Goal: Task Accomplishment & Management: Use online tool/utility

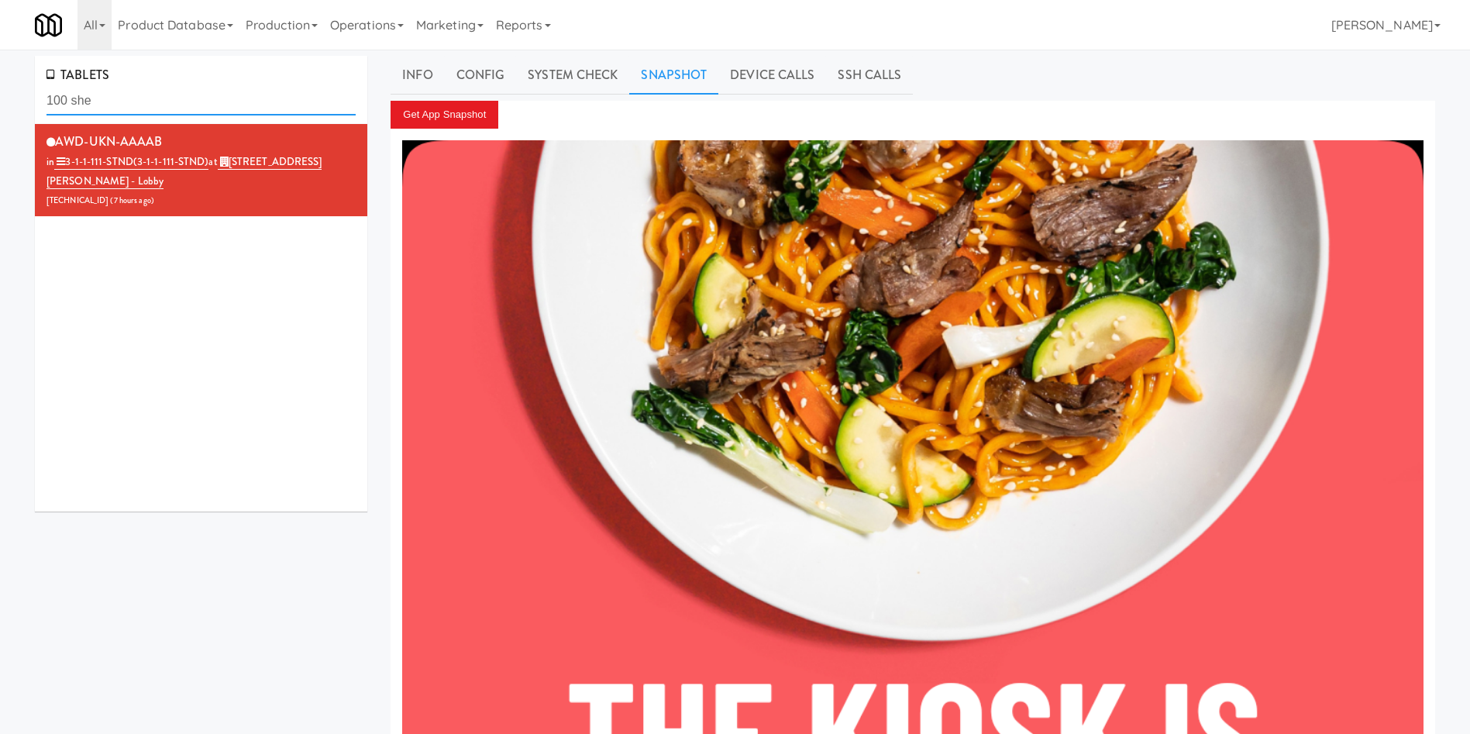
drag, startPoint x: 136, startPoint y: 103, endPoint x: 0, endPoint y: 70, distance: 140.4
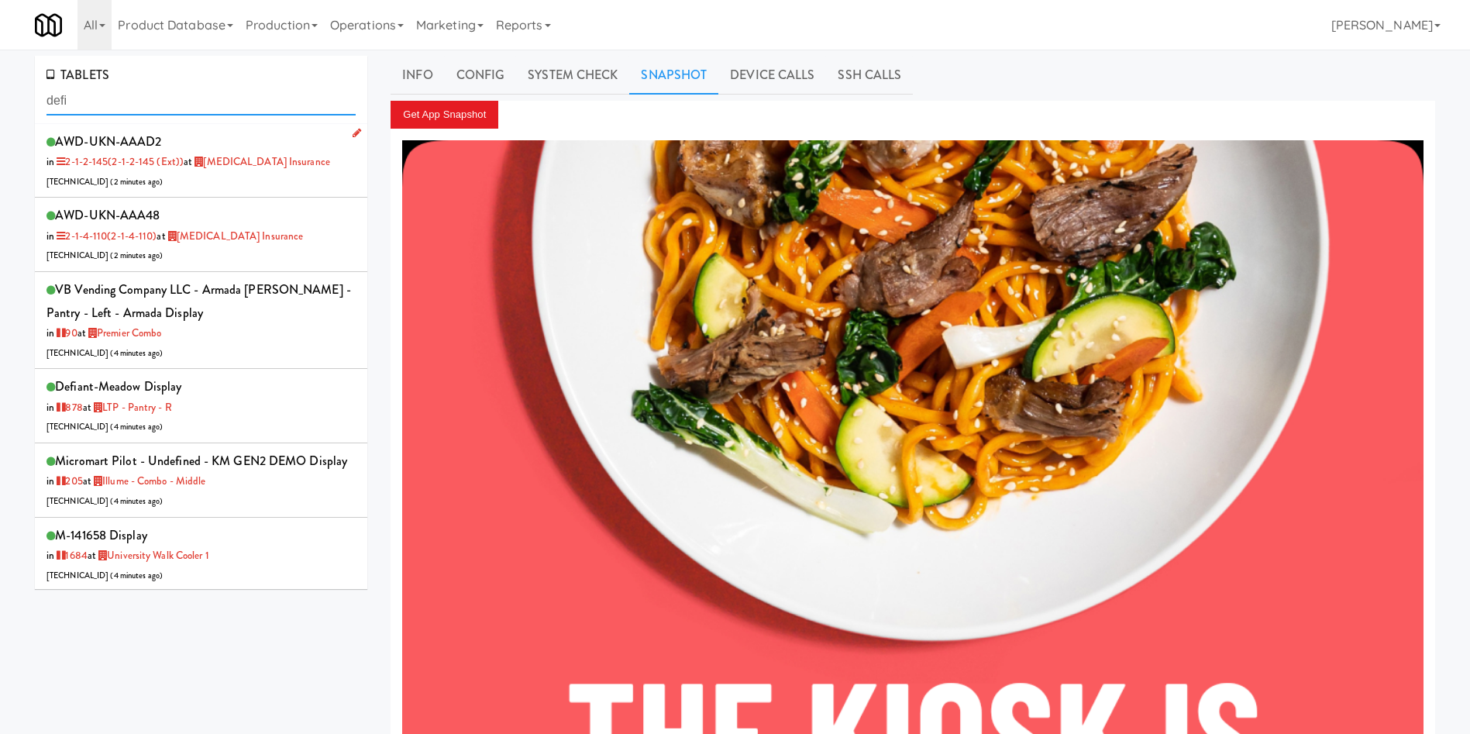
type input "defi"
click at [265, 179] on div "AWD-UKN-AAAD2 in 2-1-2-145 (2-1-2-145 (ext)) at [MEDICAL_DATA] Insurance [TECHN…" at bounding box center [201, 160] width 309 height 61
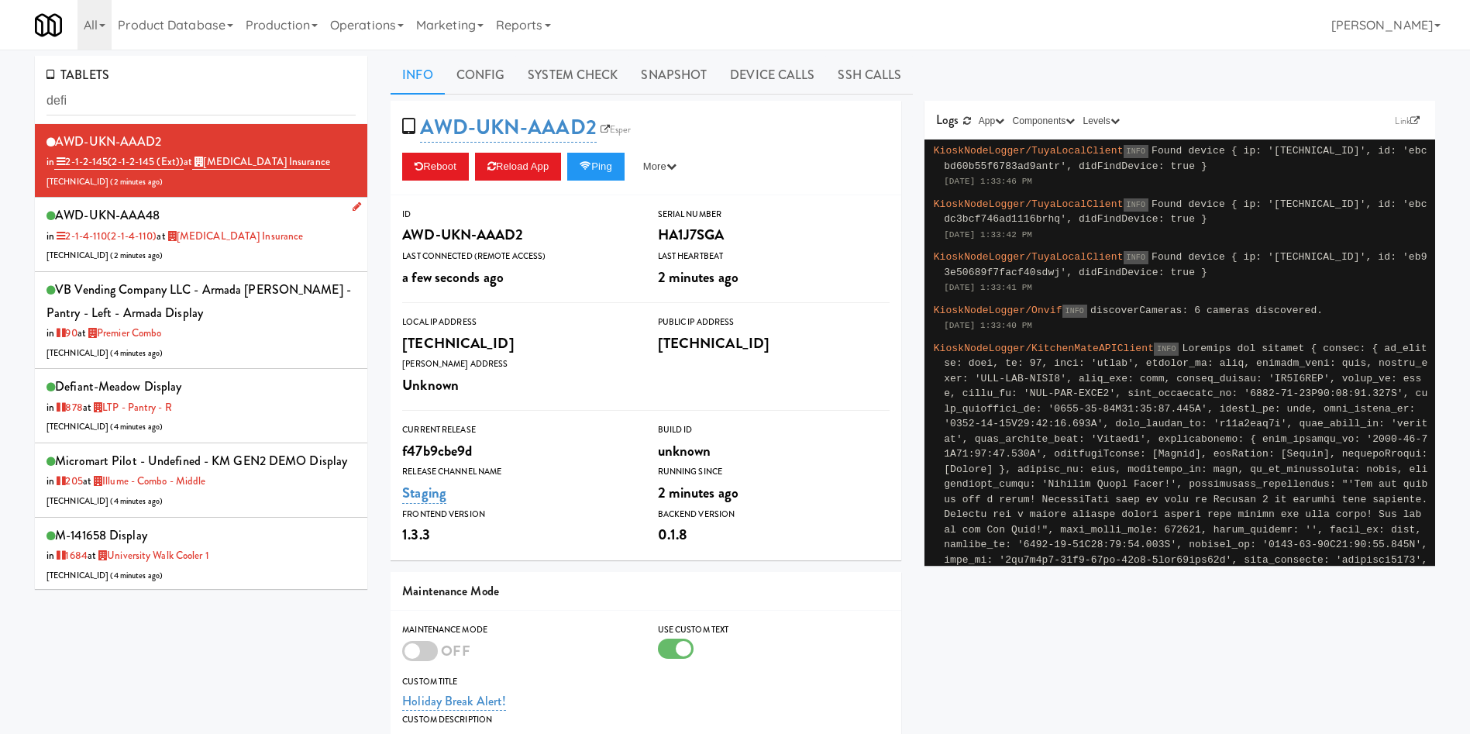
click at [298, 242] on div "AWD-UKN-AAA48 in 2-1-4-110 (2-1-4-110) at [MEDICAL_DATA] Insurance [TECHNICAL_I…" at bounding box center [201, 234] width 309 height 61
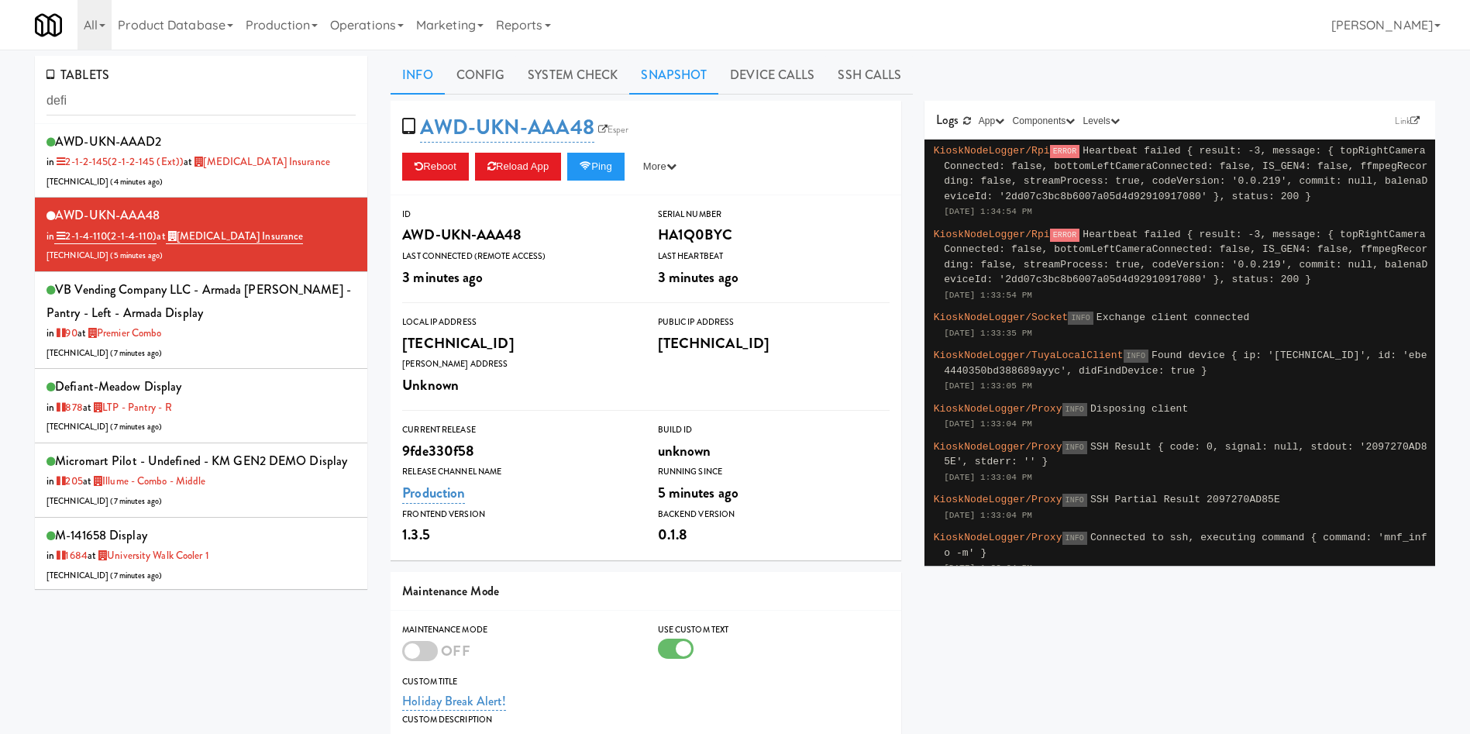
drag, startPoint x: 656, startPoint y: 63, endPoint x: 629, endPoint y: 71, distance: 28.4
click at [655, 64] on link "Snapshot" at bounding box center [673, 75] width 89 height 39
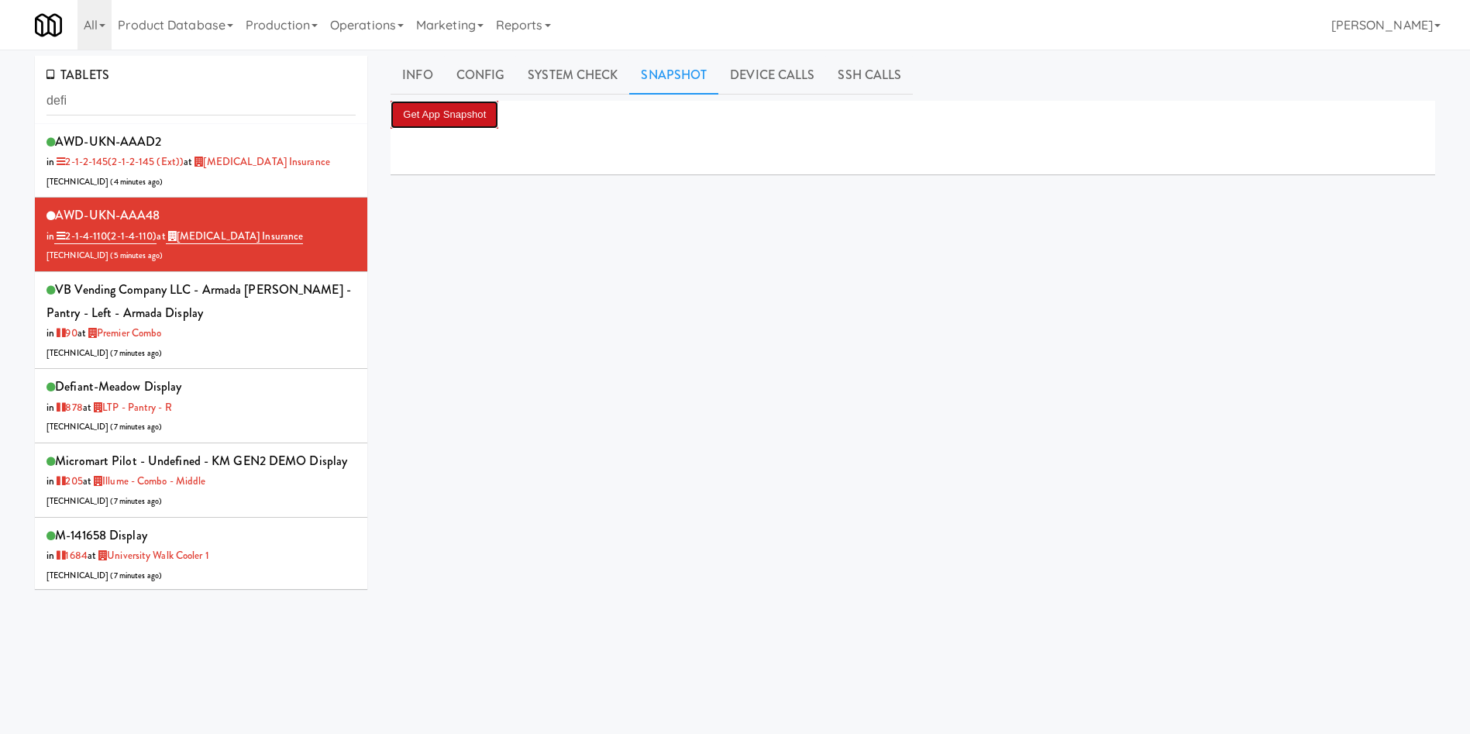
click at [484, 112] on button "Get App Snapshot" at bounding box center [445, 115] width 108 height 28
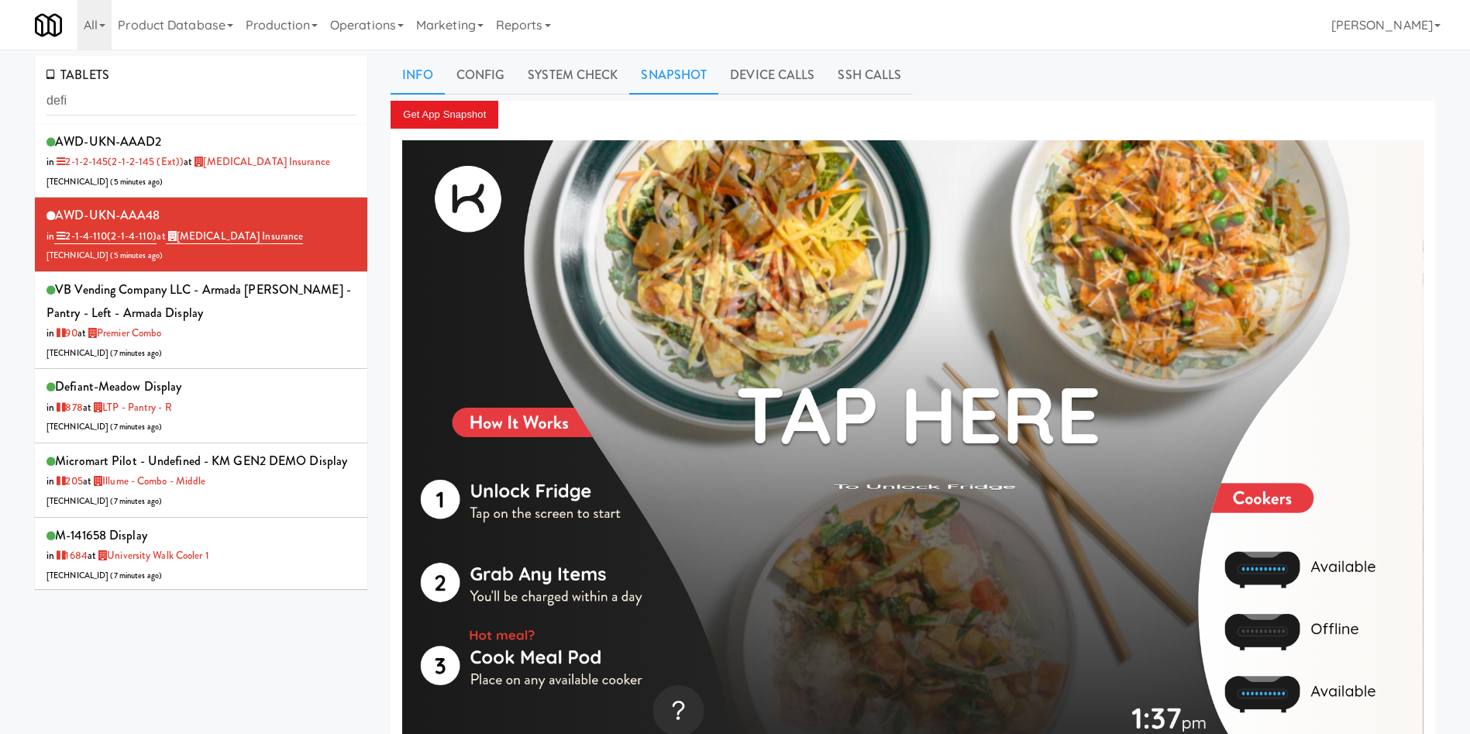
click at [423, 75] on link "Info" at bounding box center [417, 75] width 53 height 39
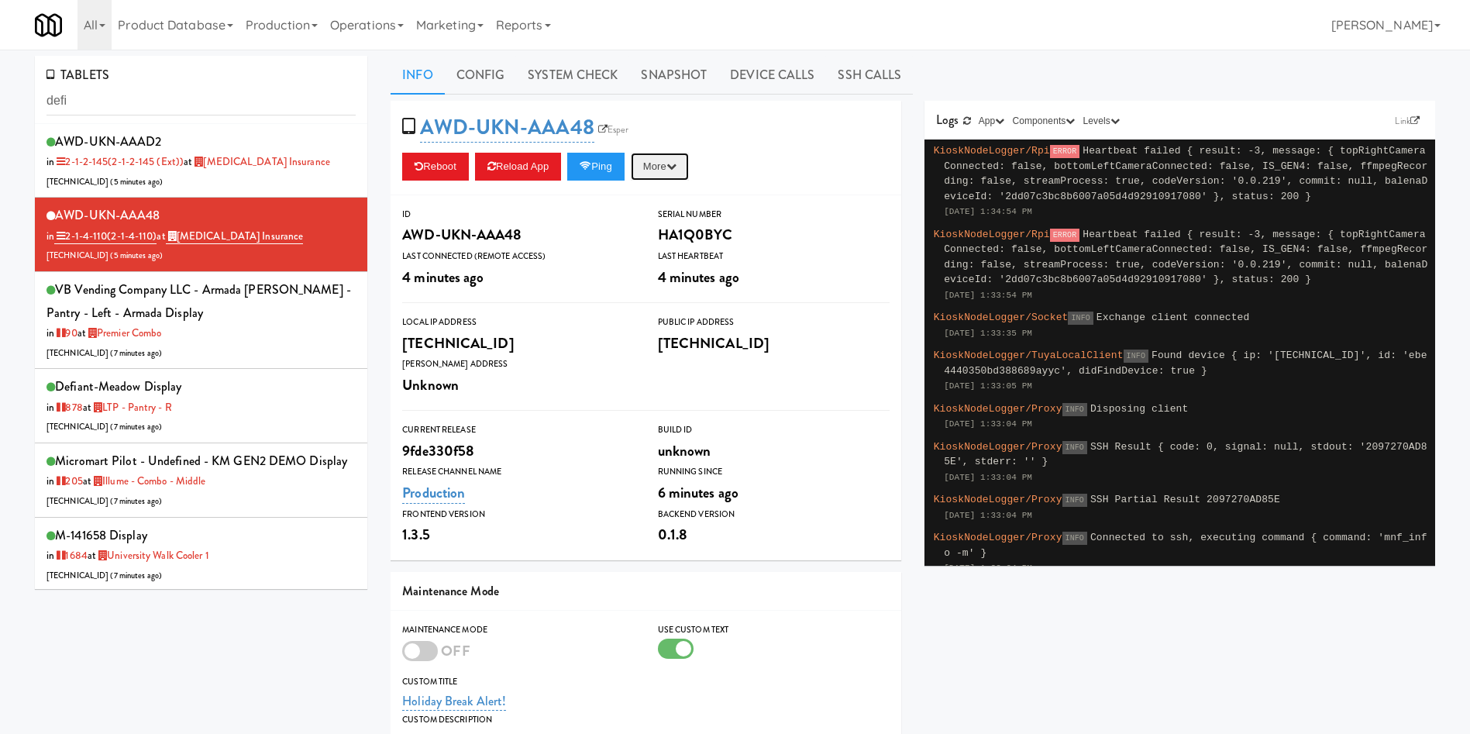
click at [664, 164] on button "More" at bounding box center [660, 167] width 58 height 28
click at [665, 215] on link "Restart Server" at bounding box center [624, 226] width 141 height 28
click at [673, 168] on button "More" at bounding box center [660, 167] width 58 height 28
click at [660, 227] on link "Restart Server" at bounding box center [624, 226] width 141 height 28
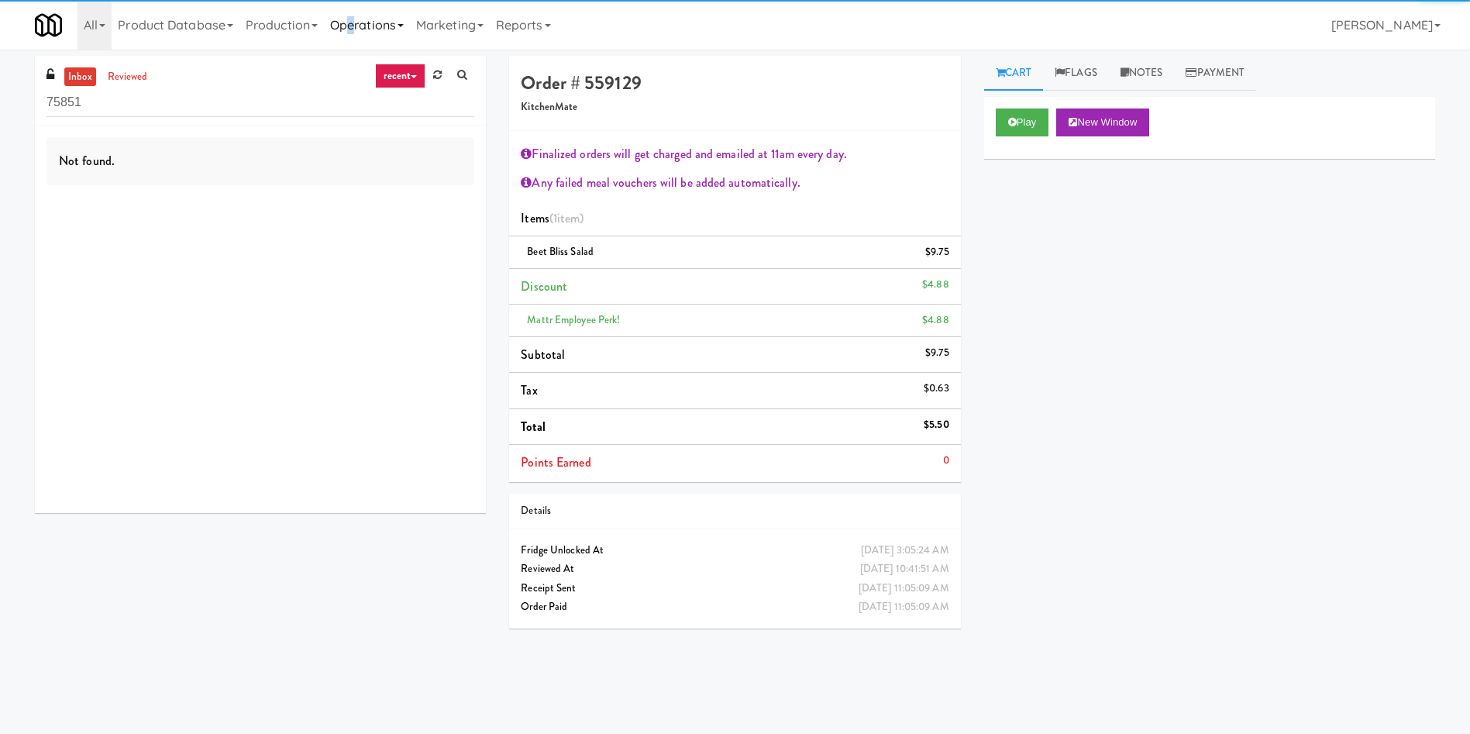
drag, startPoint x: 357, startPoint y: 19, endPoint x: 348, endPoint y: 26, distance: 11.0
click at [357, 18] on link "Operations" at bounding box center [367, 25] width 86 height 50
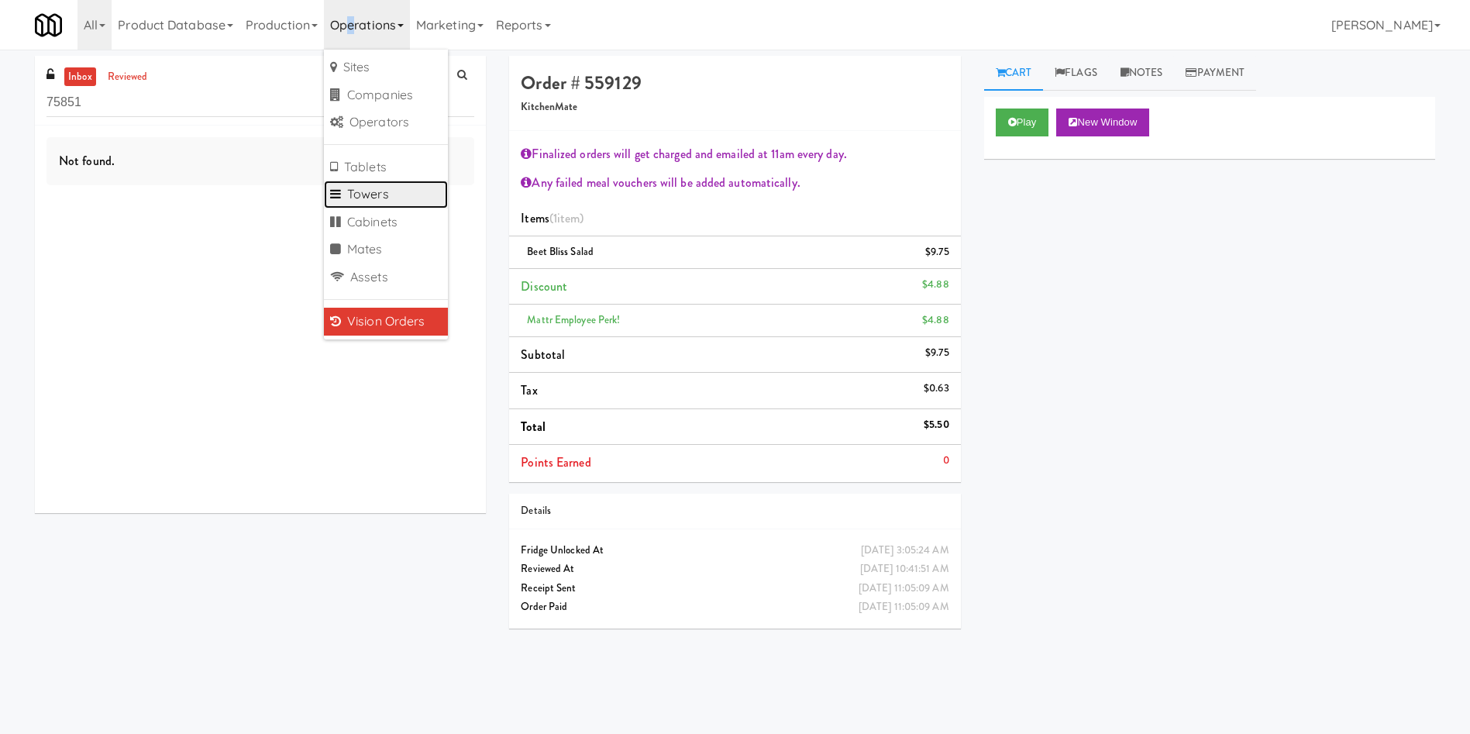
click at [388, 187] on link "Towers" at bounding box center [386, 195] width 124 height 28
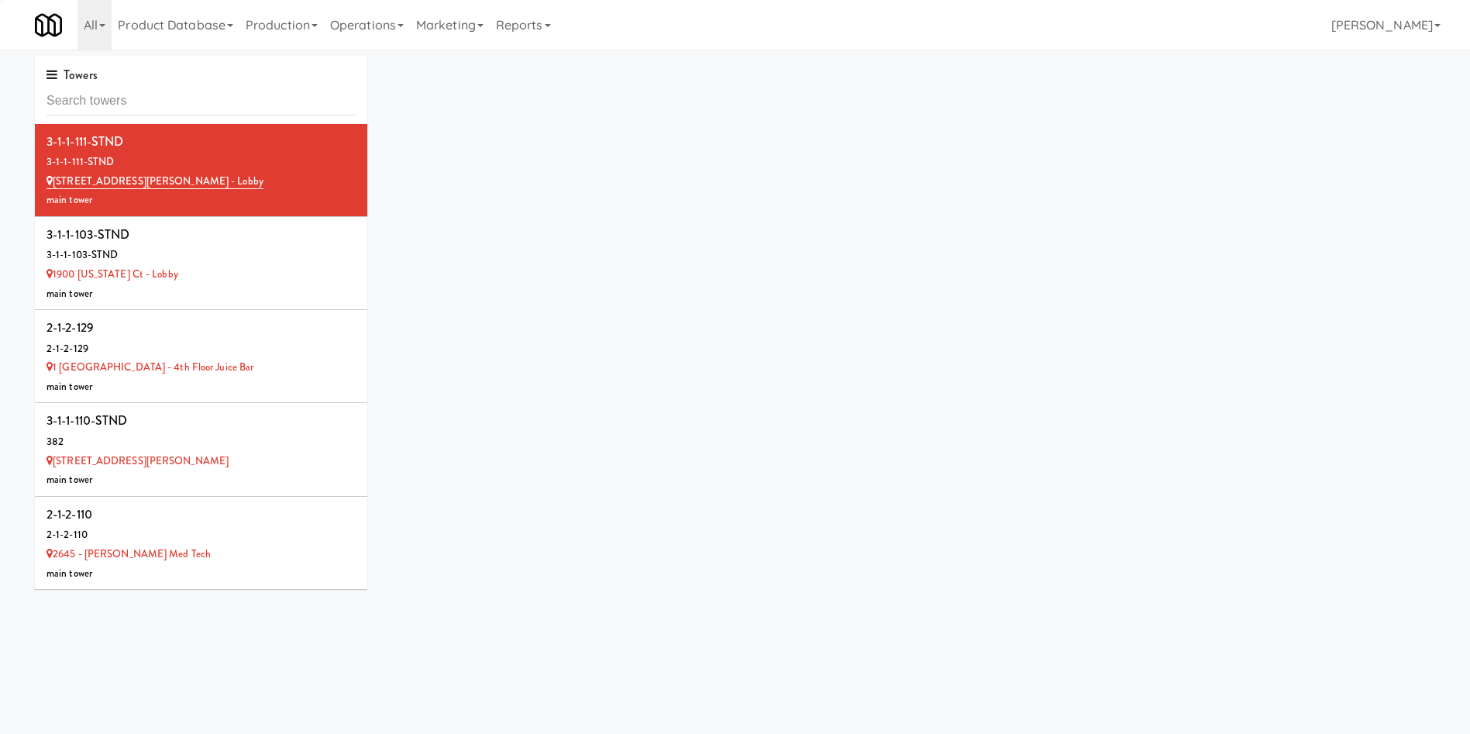
click at [248, 98] on input "text" at bounding box center [201, 101] width 309 height 29
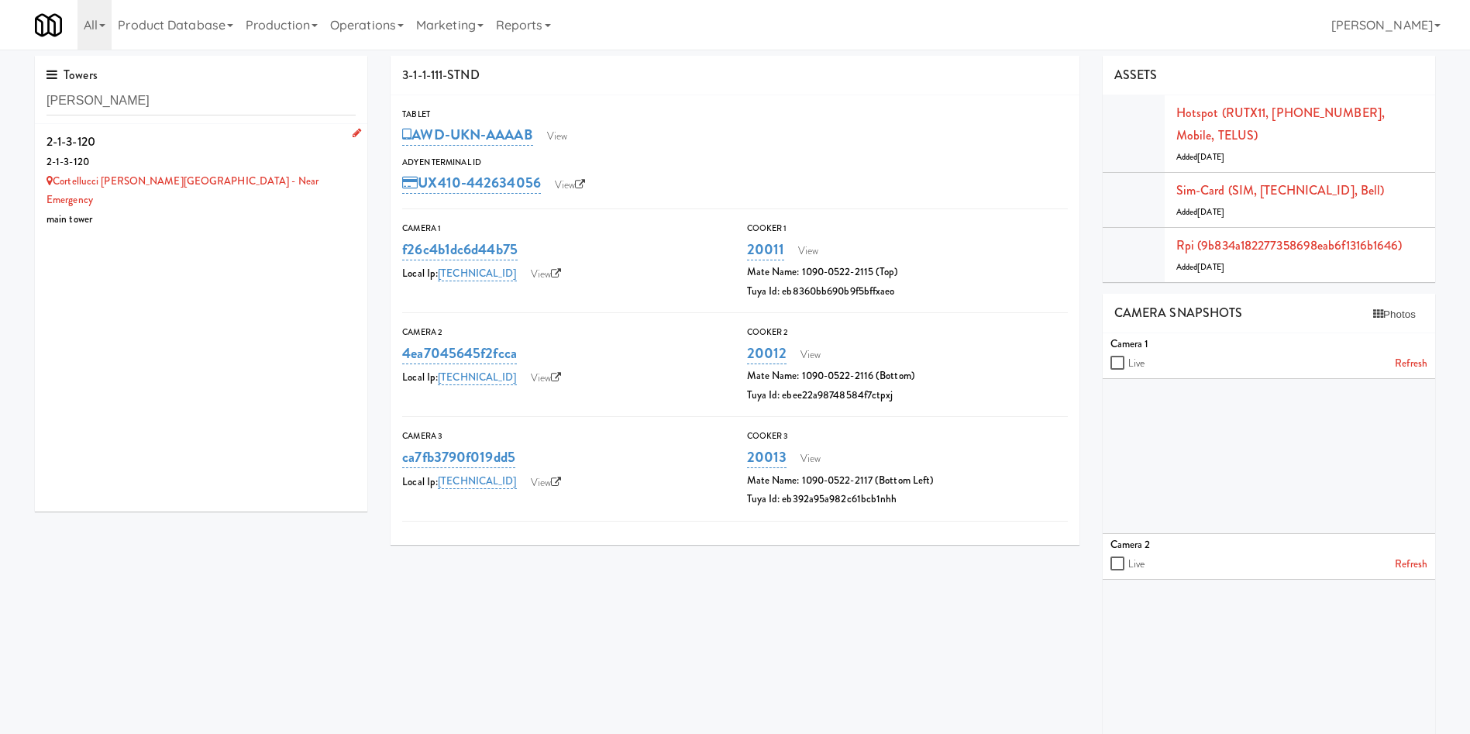
type input "cortell"
click at [126, 210] on div "main tower" at bounding box center [201, 219] width 309 height 19
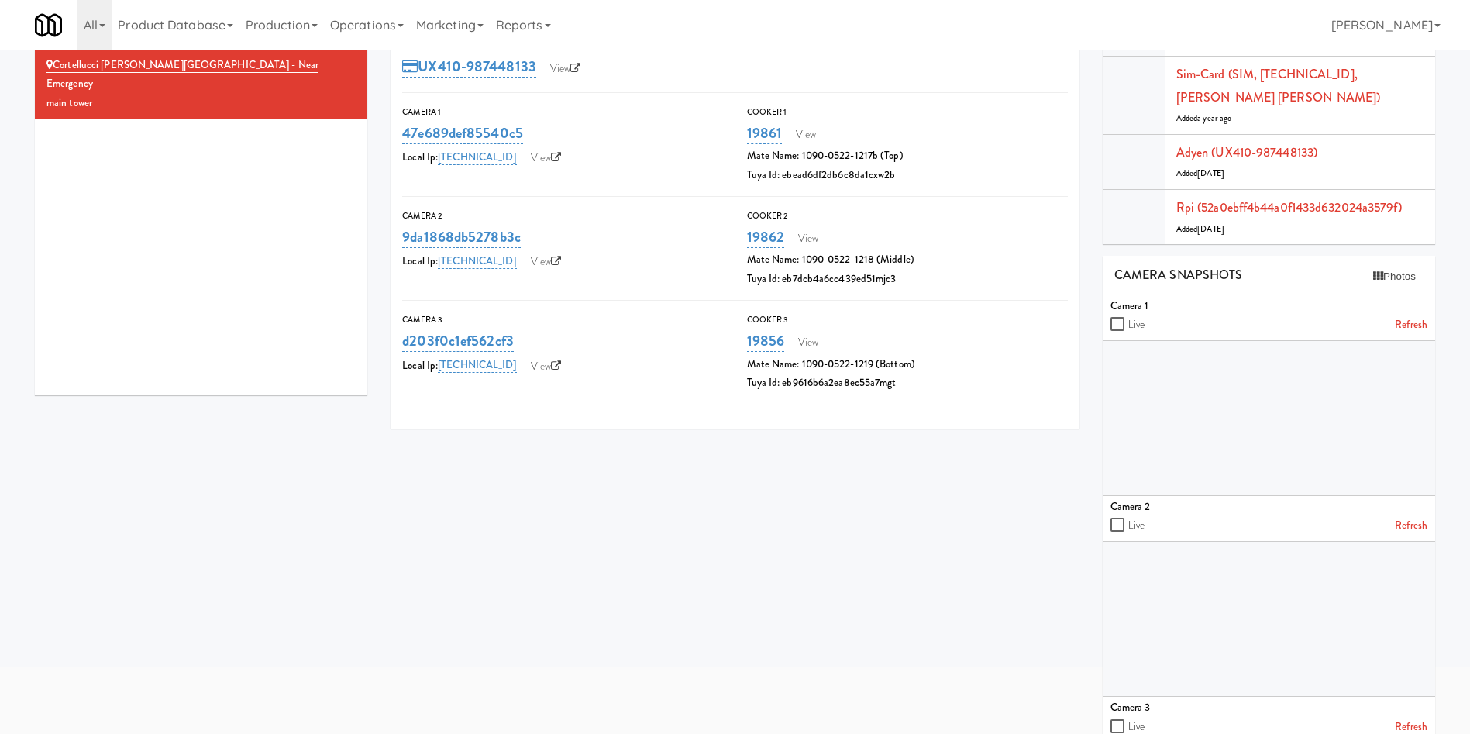
scroll to position [291, 0]
